Goal: Task Accomplishment & Management: Manage account settings

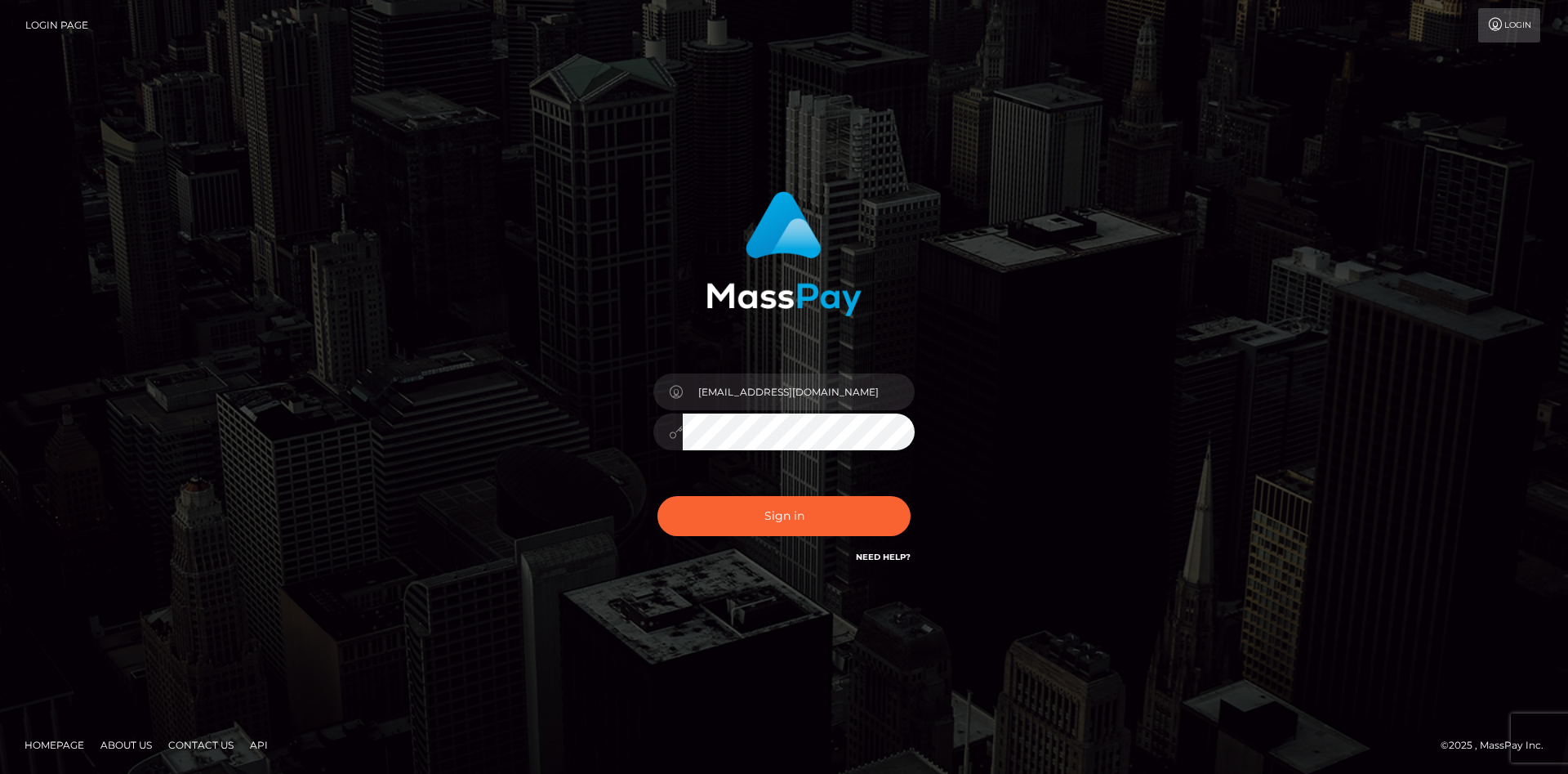
type input "[EMAIL_ADDRESS][DOMAIN_NAME]"
type input "faisal_uplift"
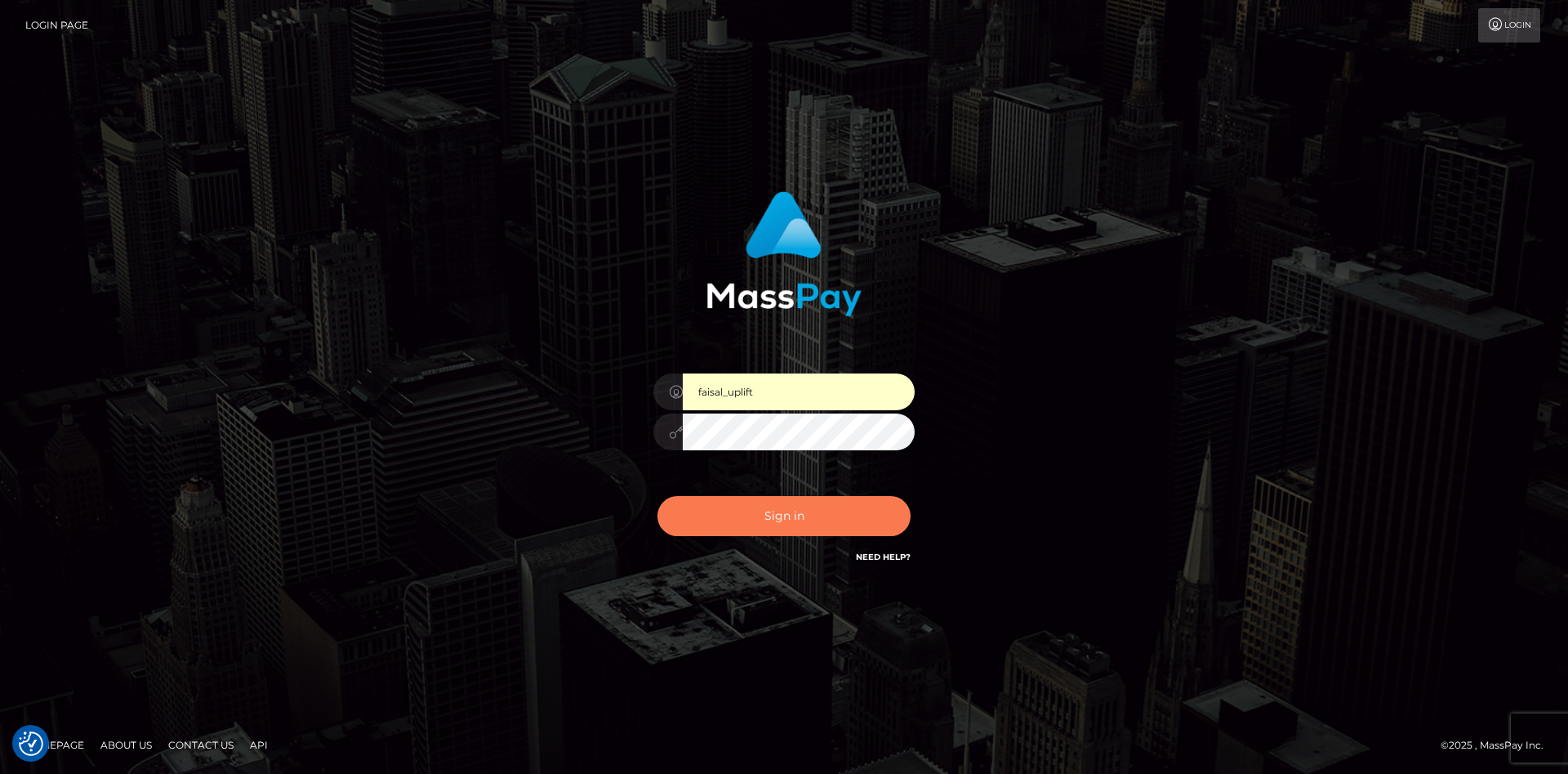
click at [766, 525] on button "Sign in" at bounding box center [784, 515] width 253 height 40
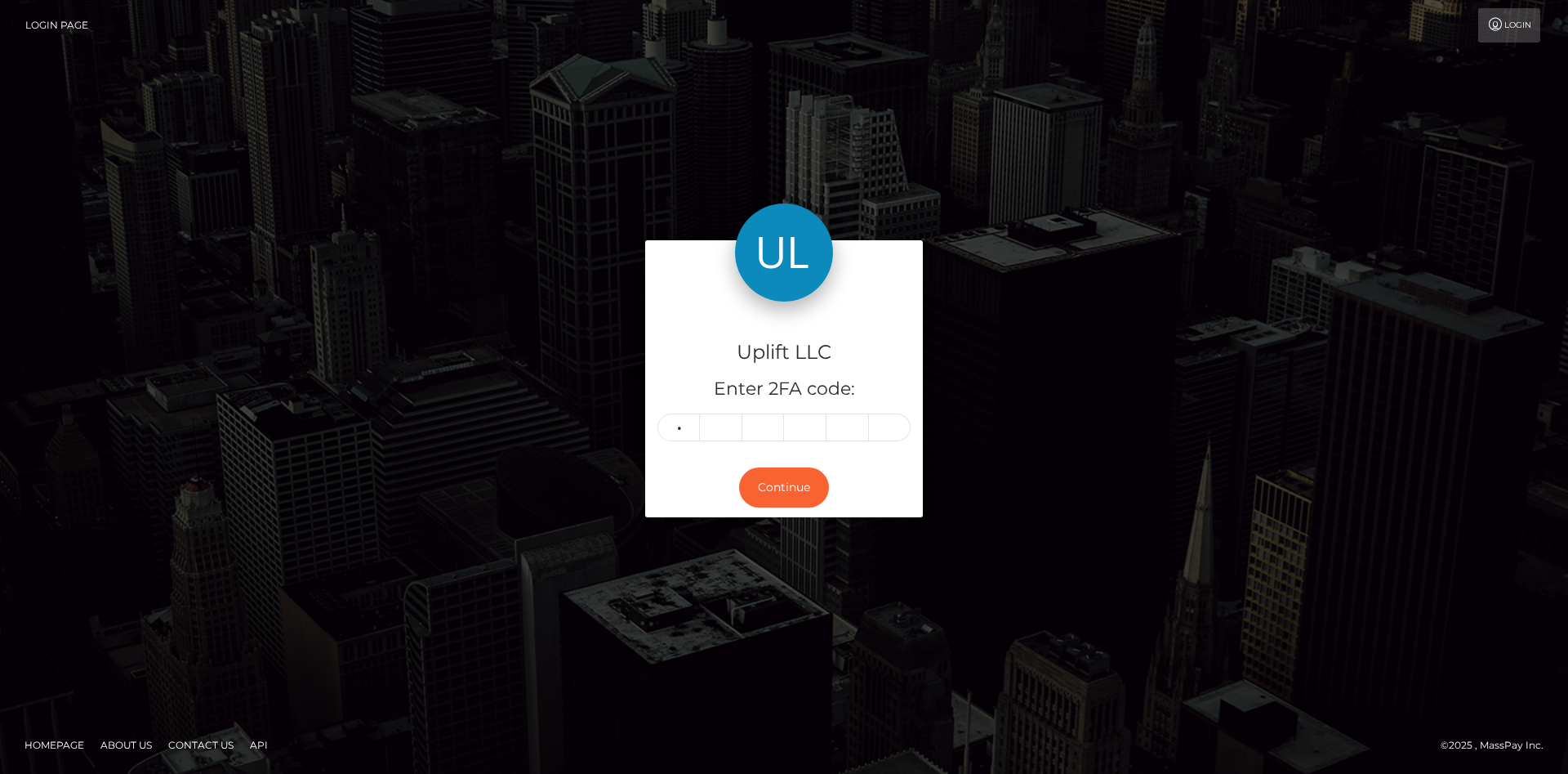
type input "0"
type input "3"
type input "2"
type input "5"
type input "7"
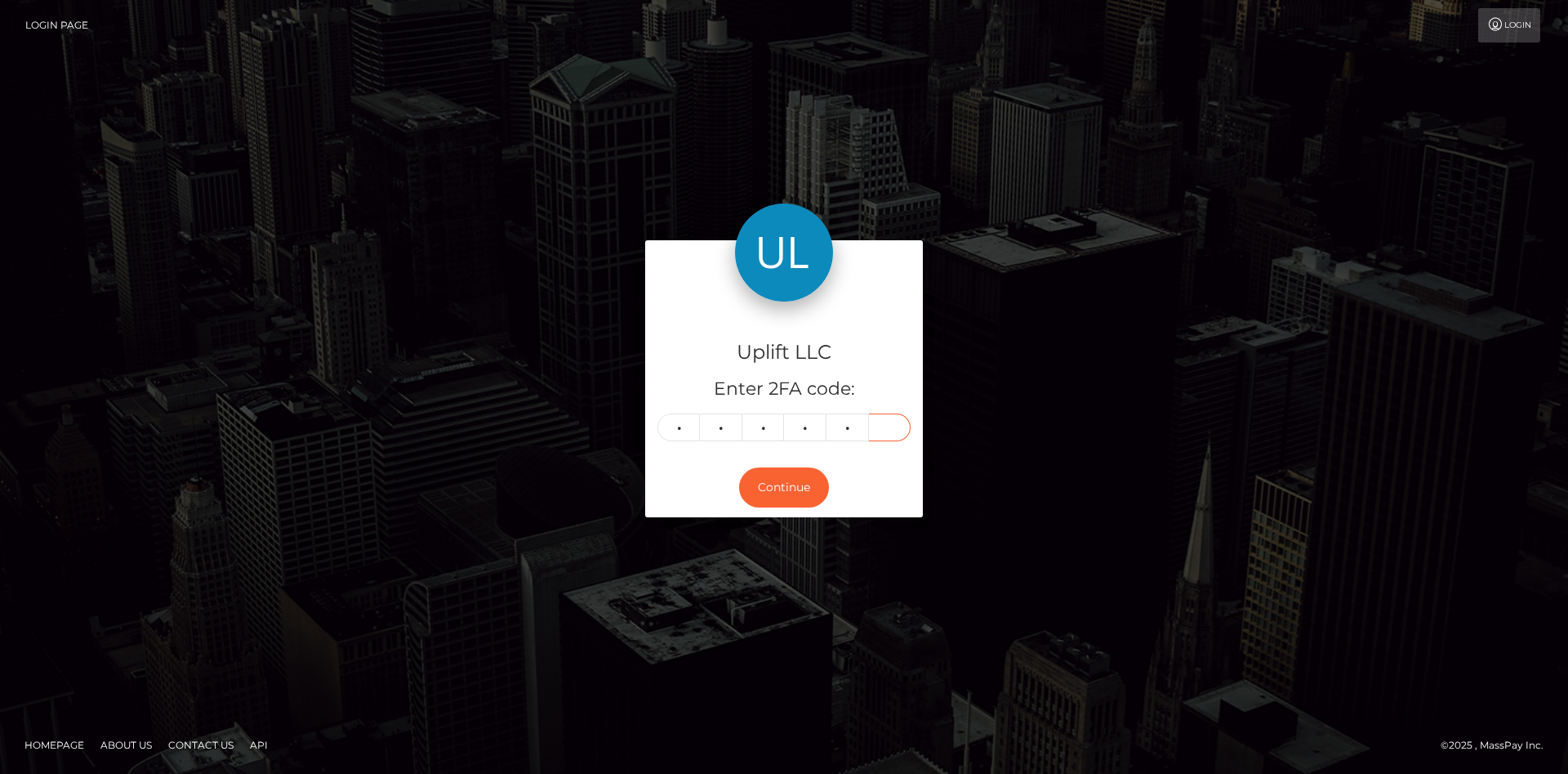
type input "4"
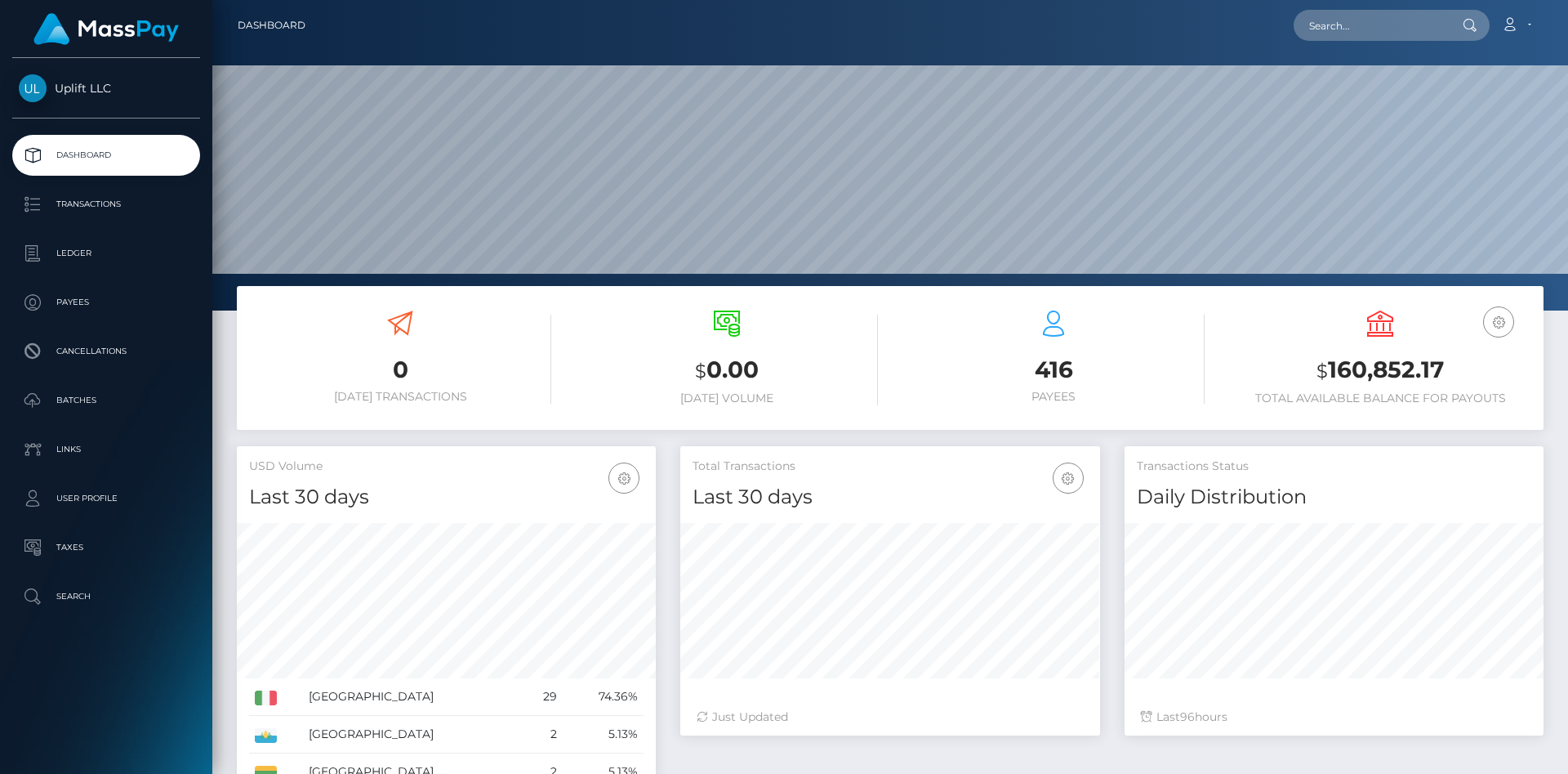
scroll to position [290, 419]
click at [108, 212] on p "Transactions" at bounding box center [106, 204] width 175 height 25
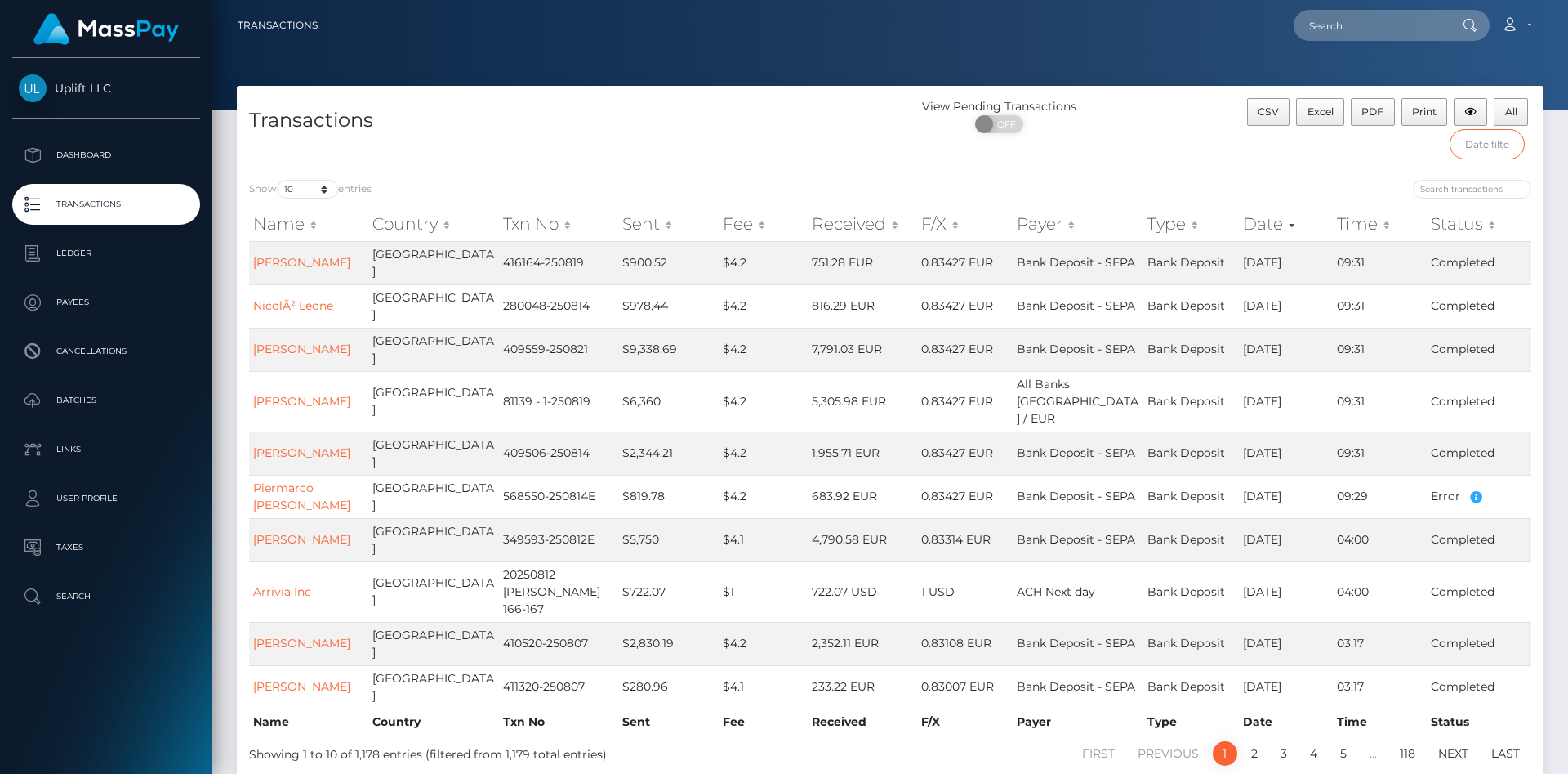
click at [1479, 144] on input "text" at bounding box center [1487, 144] width 76 height 30
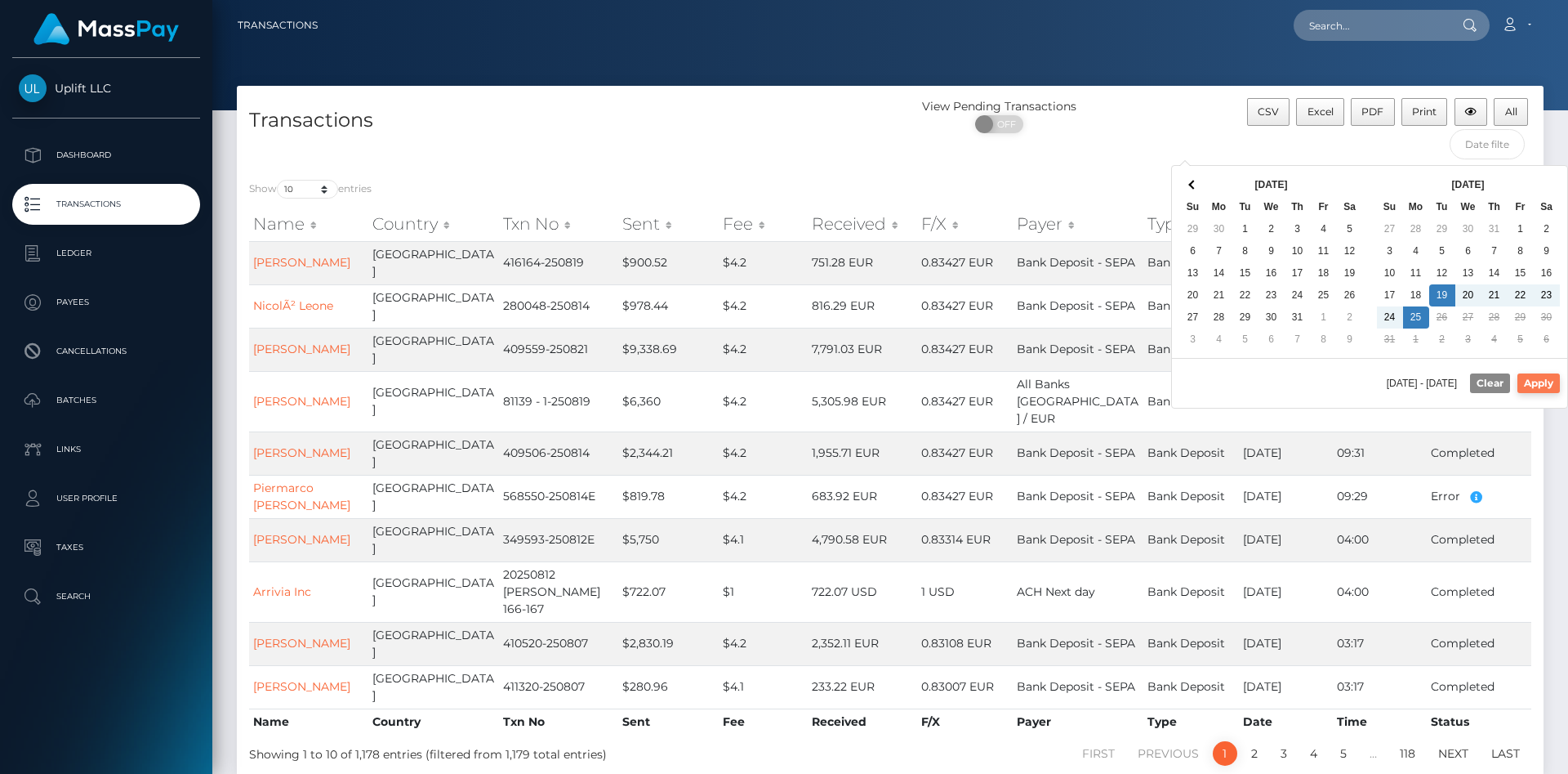
click at [1530, 383] on button "Apply" at bounding box center [1539, 383] width 43 height 20
type input "08/19/2025 - 08/25/2025"
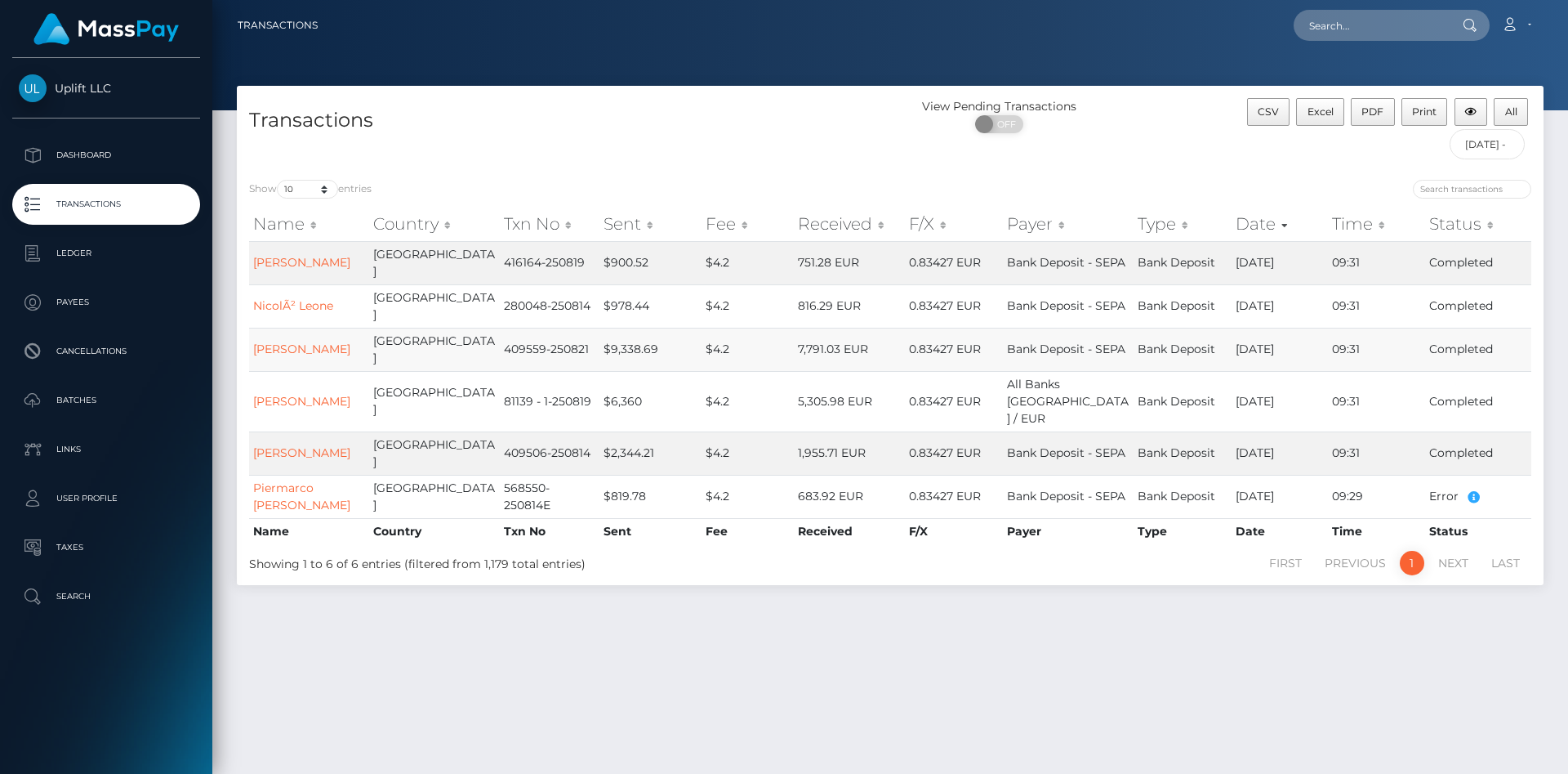
scroll to position [43, 0]
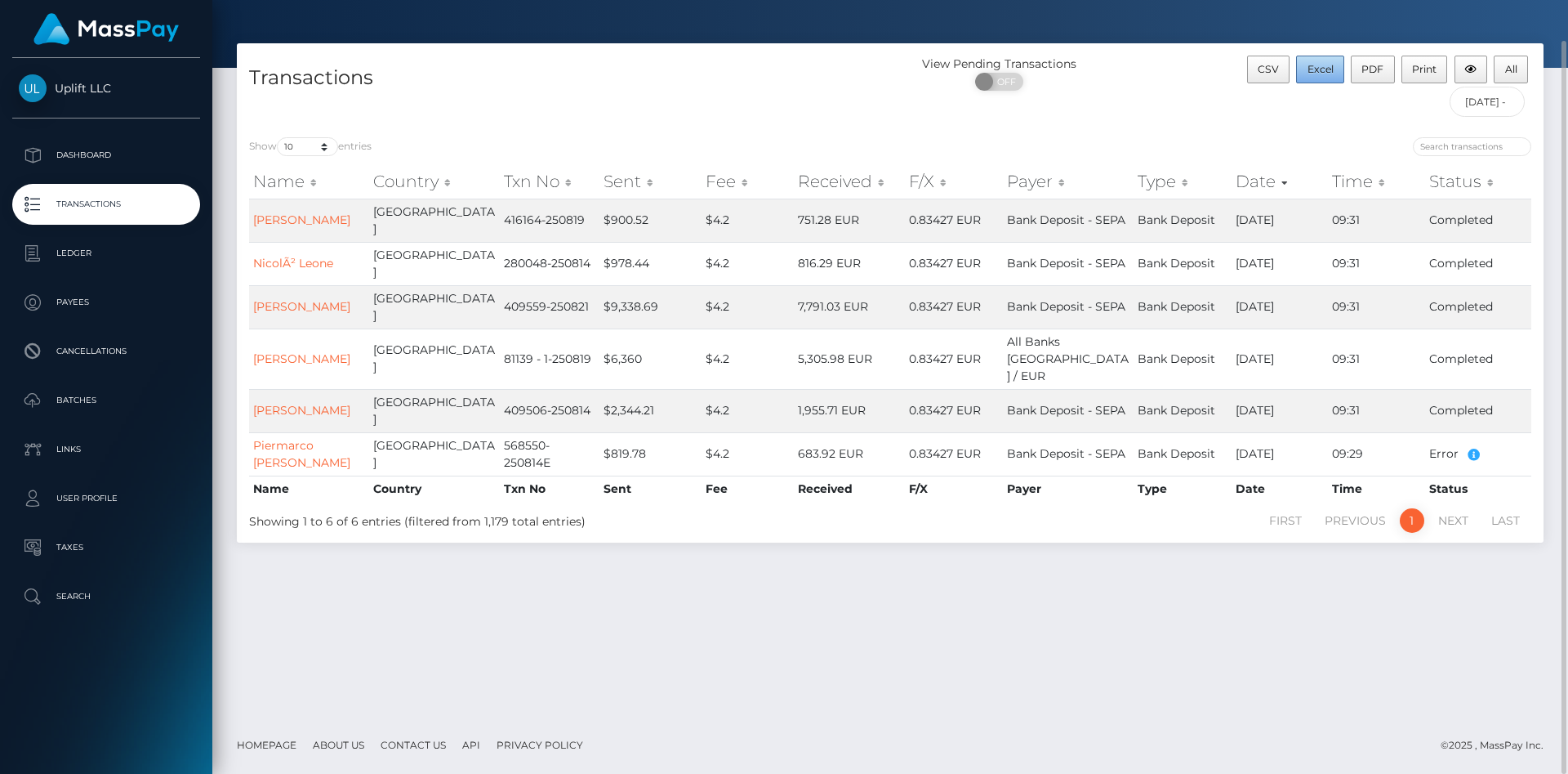
click at [1331, 69] on span "Excel" at bounding box center [1320, 69] width 26 height 12
click at [723, 108] on div "Transactions" at bounding box center [563, 90] width 653 height 69
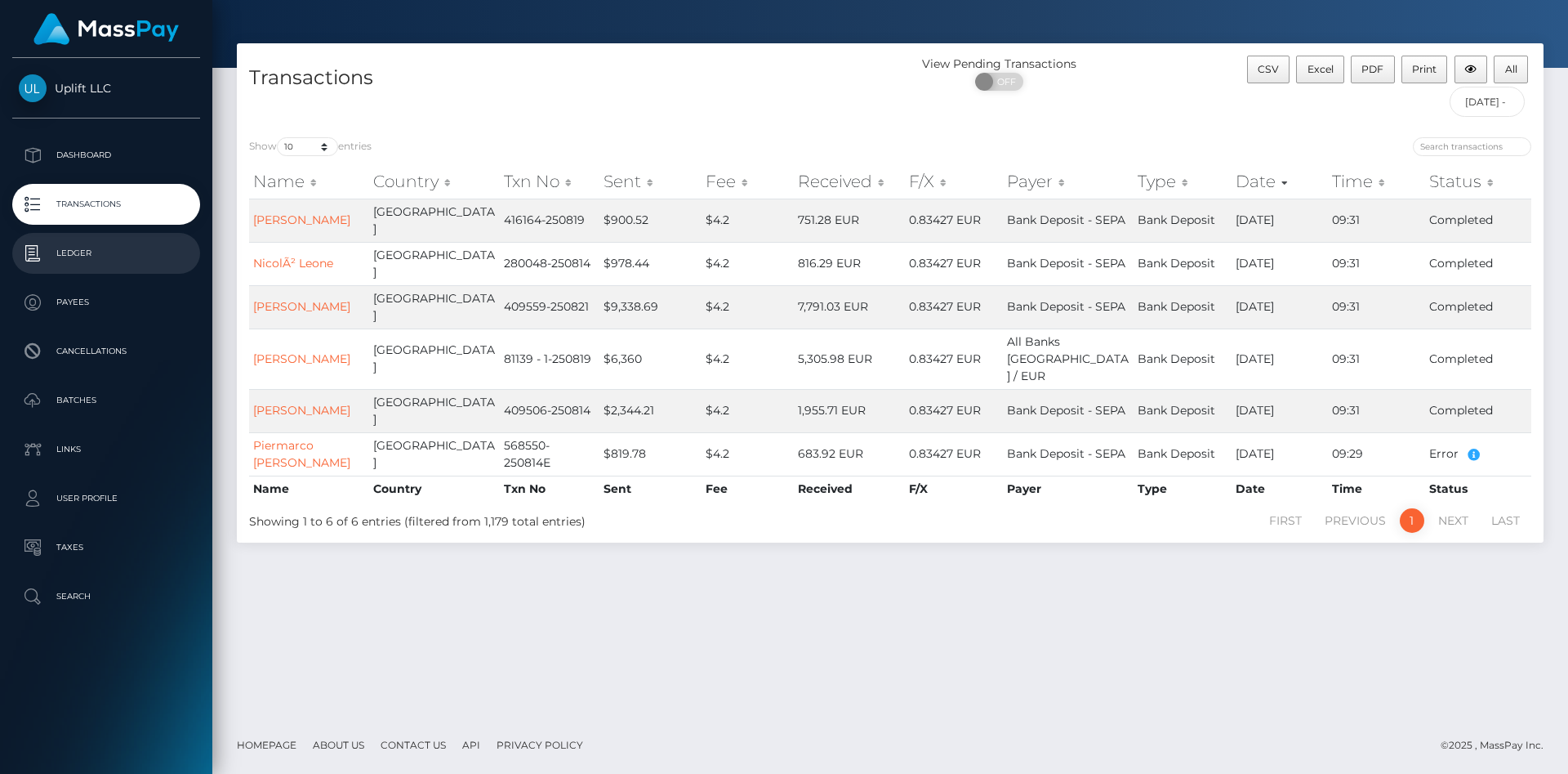
click at [81, 252] on p "Ledger" at bounding box center [106, 253] width 175 height 25
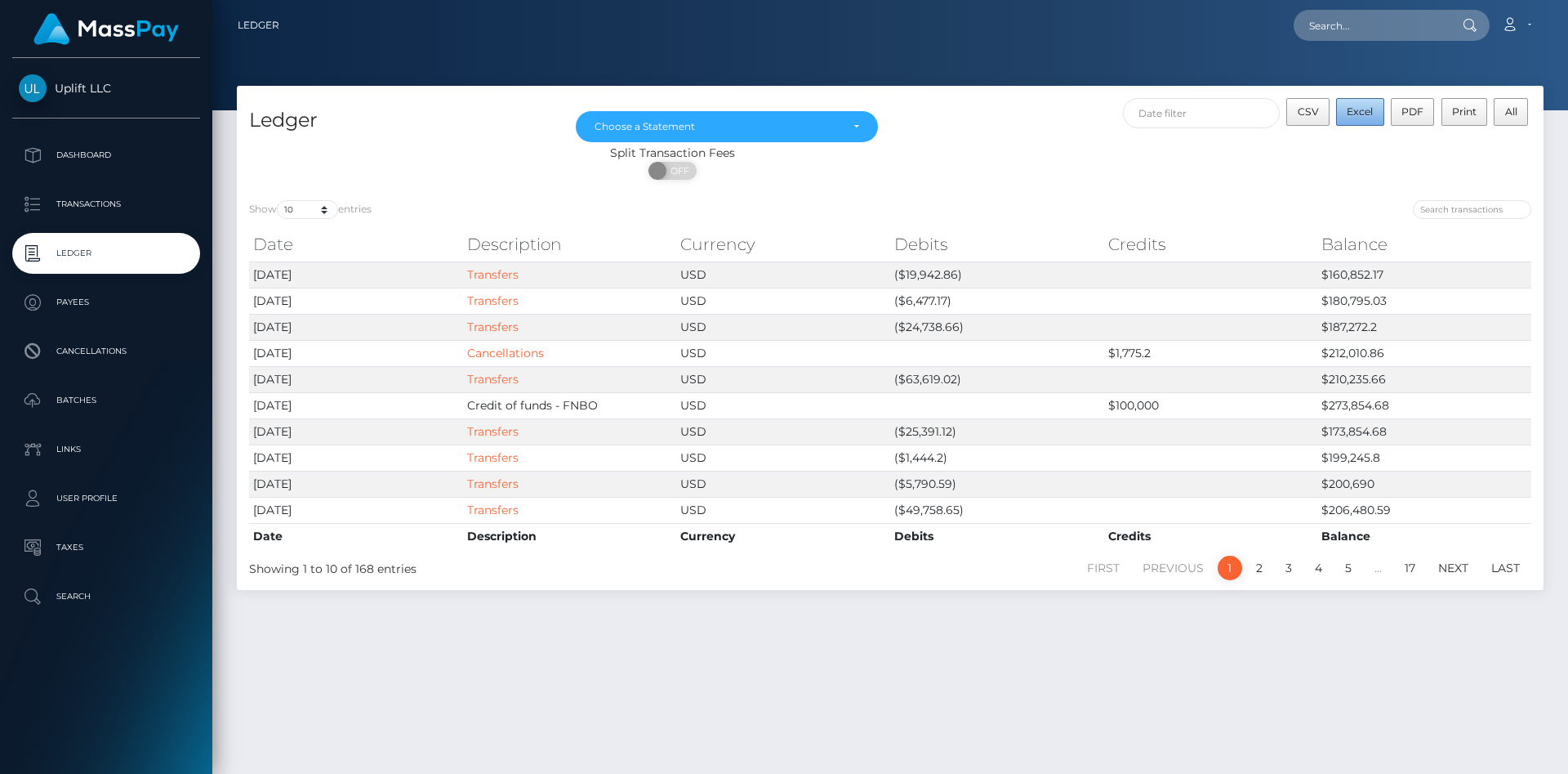
click at [1364, 108] on span "Excel" at bounding box center [1360, 111] width 26 height 12
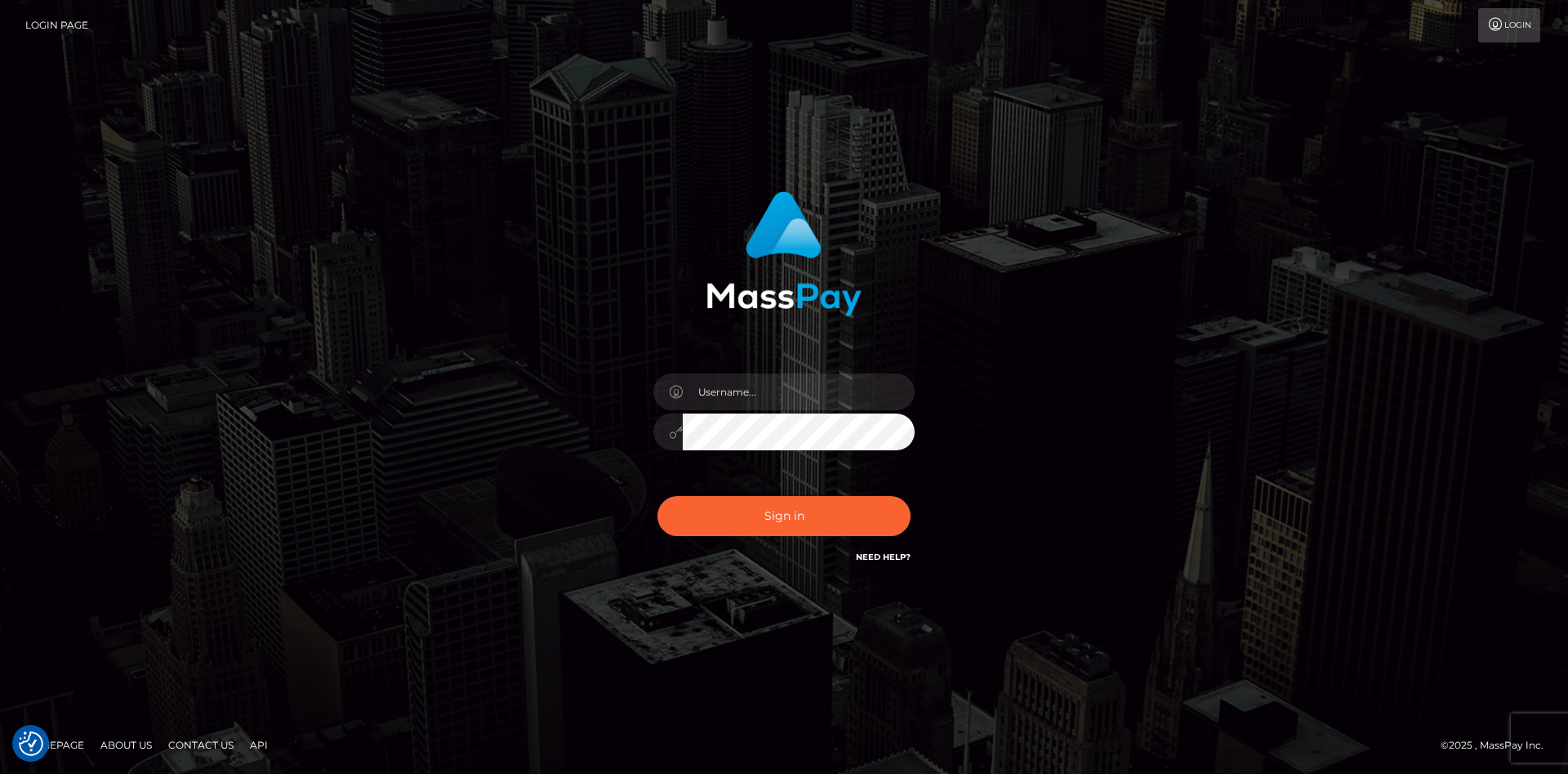
checkbox input "true"
